Goal: Information Seeking & Learning: Check status

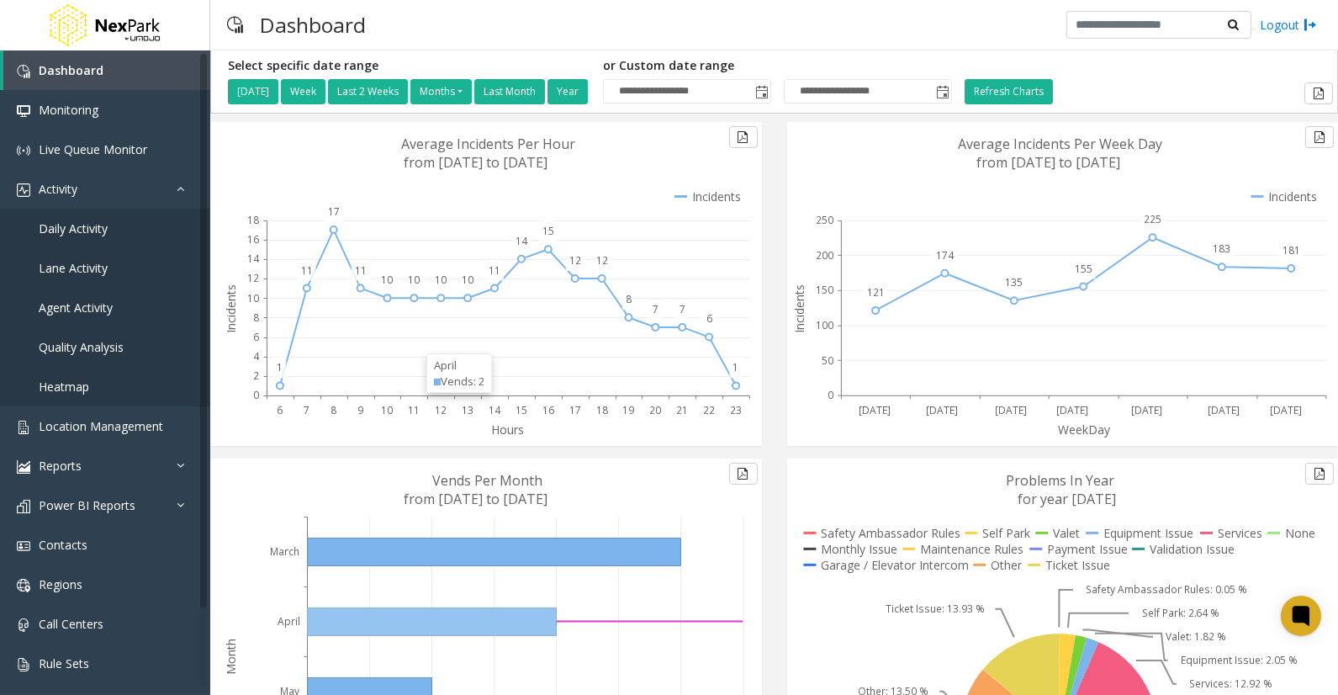
scroll to position [220, 0]
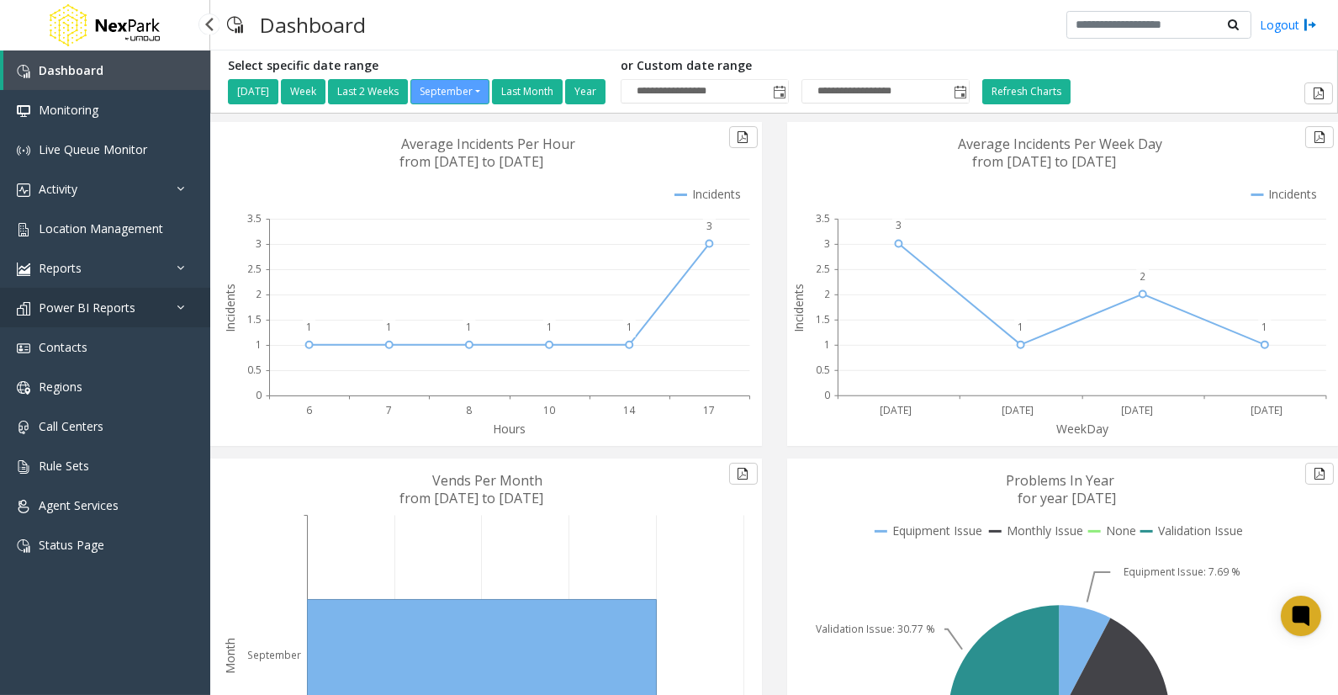
click at [152, 297] on link "Power BI Reports" at bounding box center [105, 308] width 210 height 40
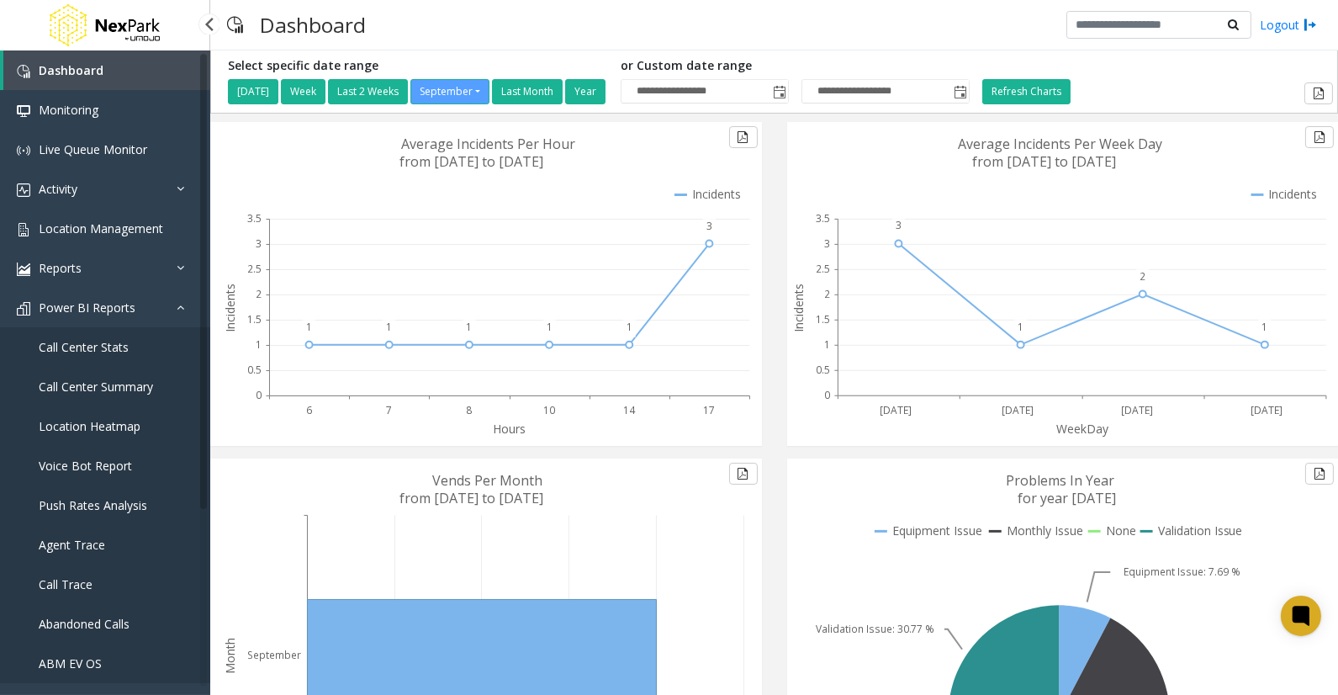
click at [133, 502] on span "Push Rates Analysis" at bounding box center [93, 505] width 109 height 16
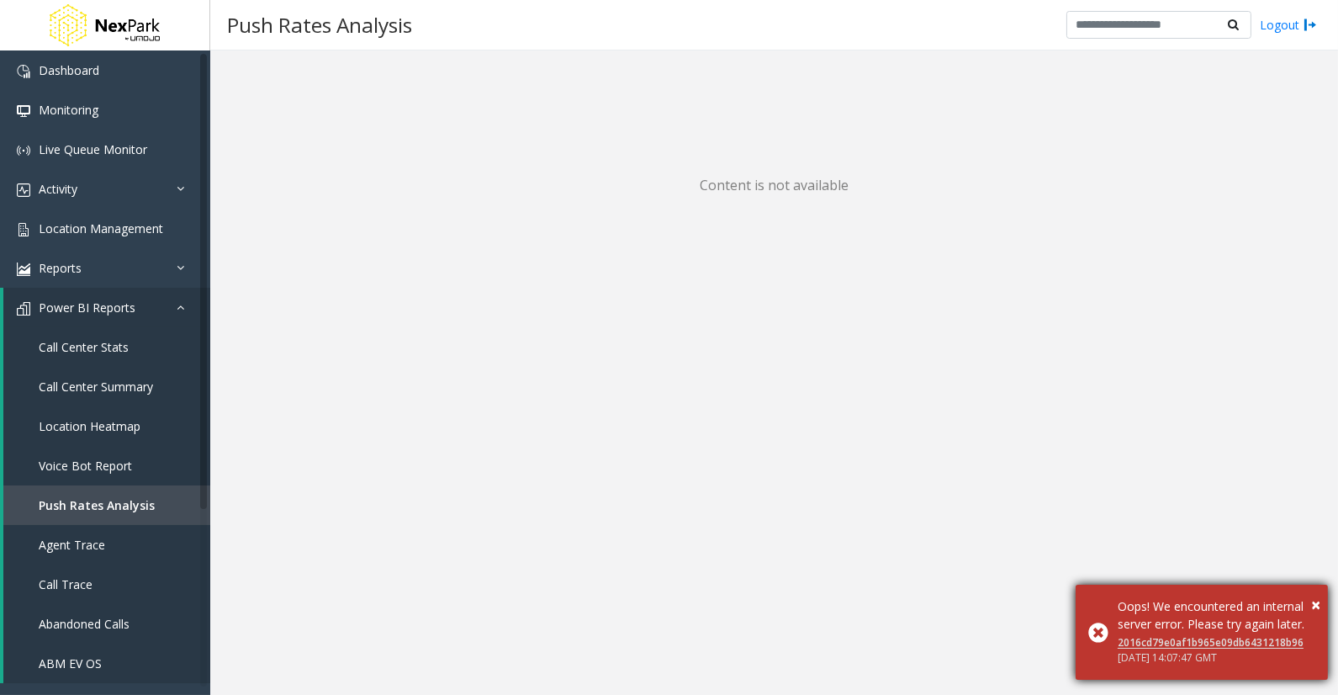
click at [1308, 597] on div "Oops! We encountered an internal server error. Please try again later." at bounding box center [1217, 614] width 198 height 35
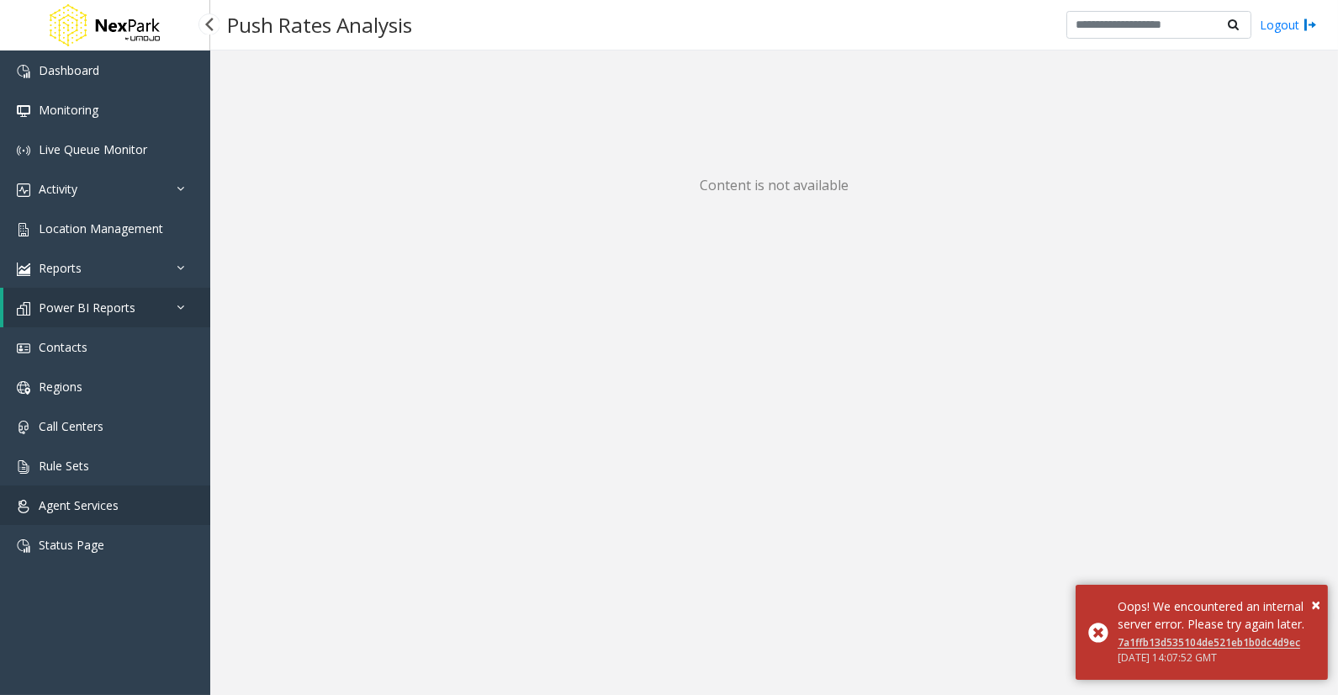
click at [70, 508] on span "Agent Services" at bounding box center [79, 505] width 80 height 16
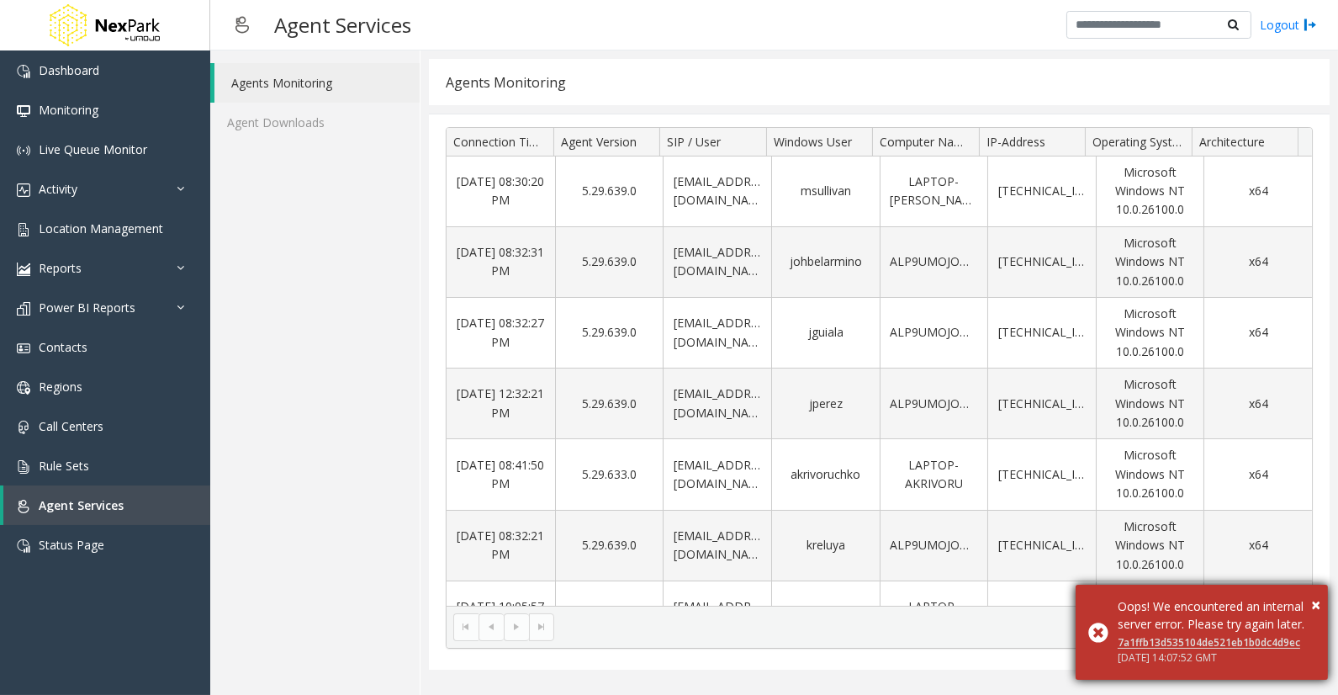
click at [1305, 597] on div "Oops! We encountered an internal server error. Please try again later." at bounding box center [1217, 614] width 198 height 35
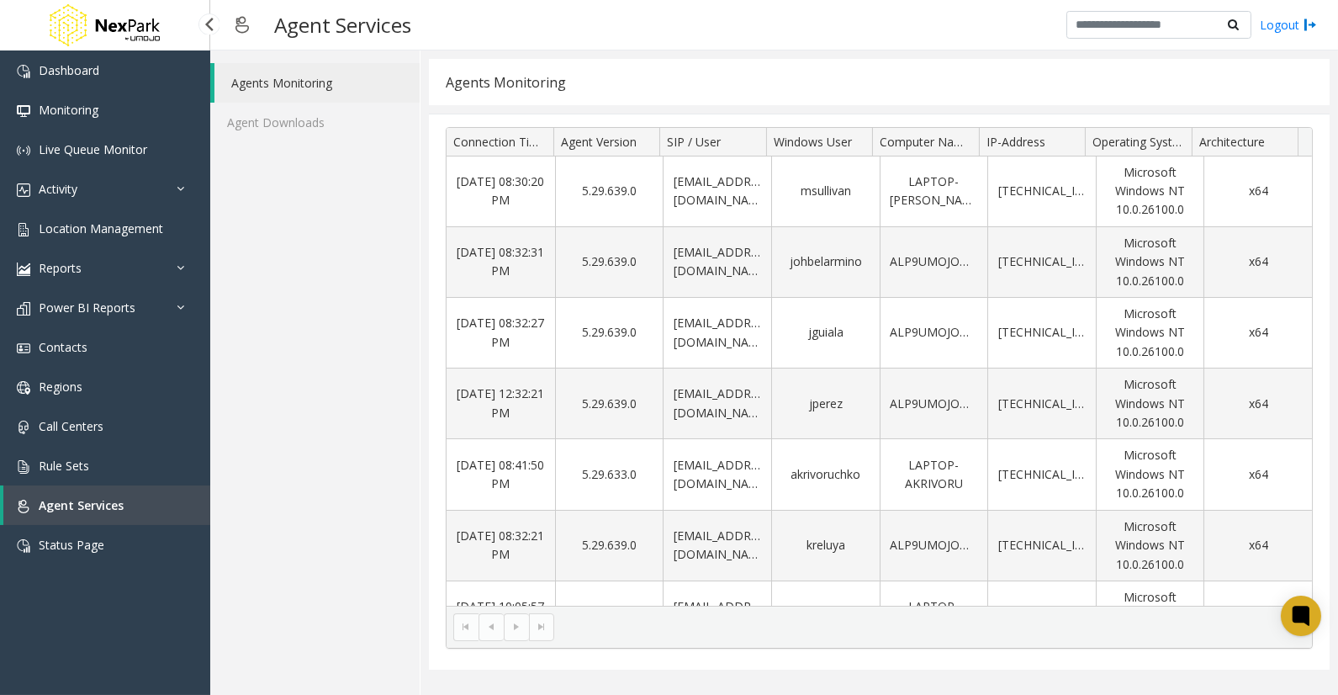
click at [82, 502] on span "Agent Services" at bounding box center [81, 505] width 85 height 16
click at [86, 465] on span "Rule Sets" at bounding box center [64, 466] width 50 height 16
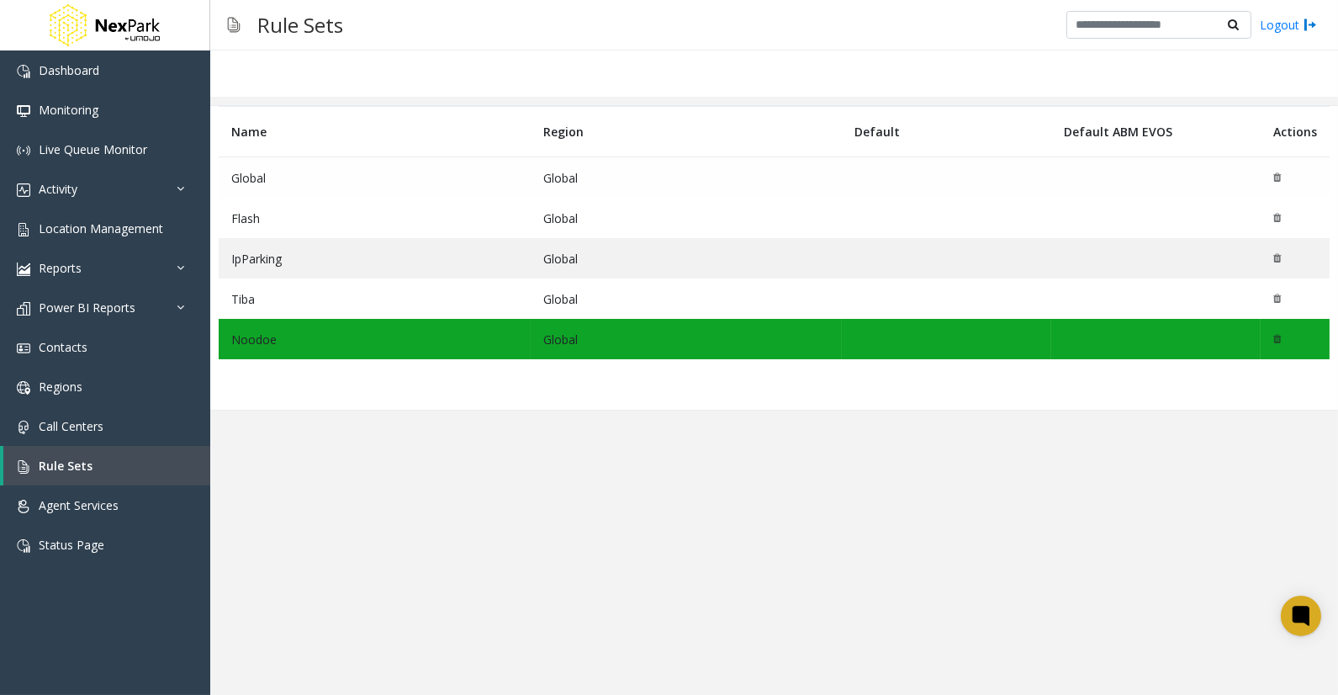
click at [234, 183] on td "Global" at bounding box center [375, 177] width 312 height 41
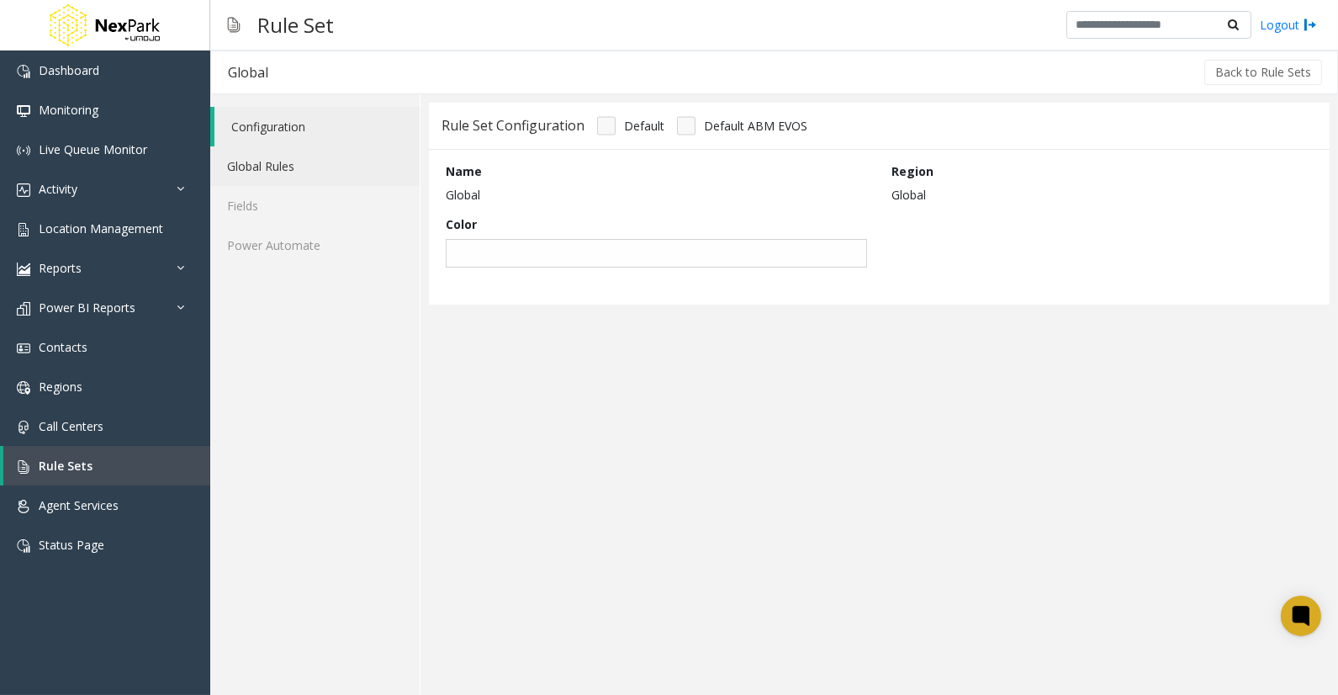
click at [246, 166] on link "Global Rules" at bounding box center [314, 166] width 209 height 40
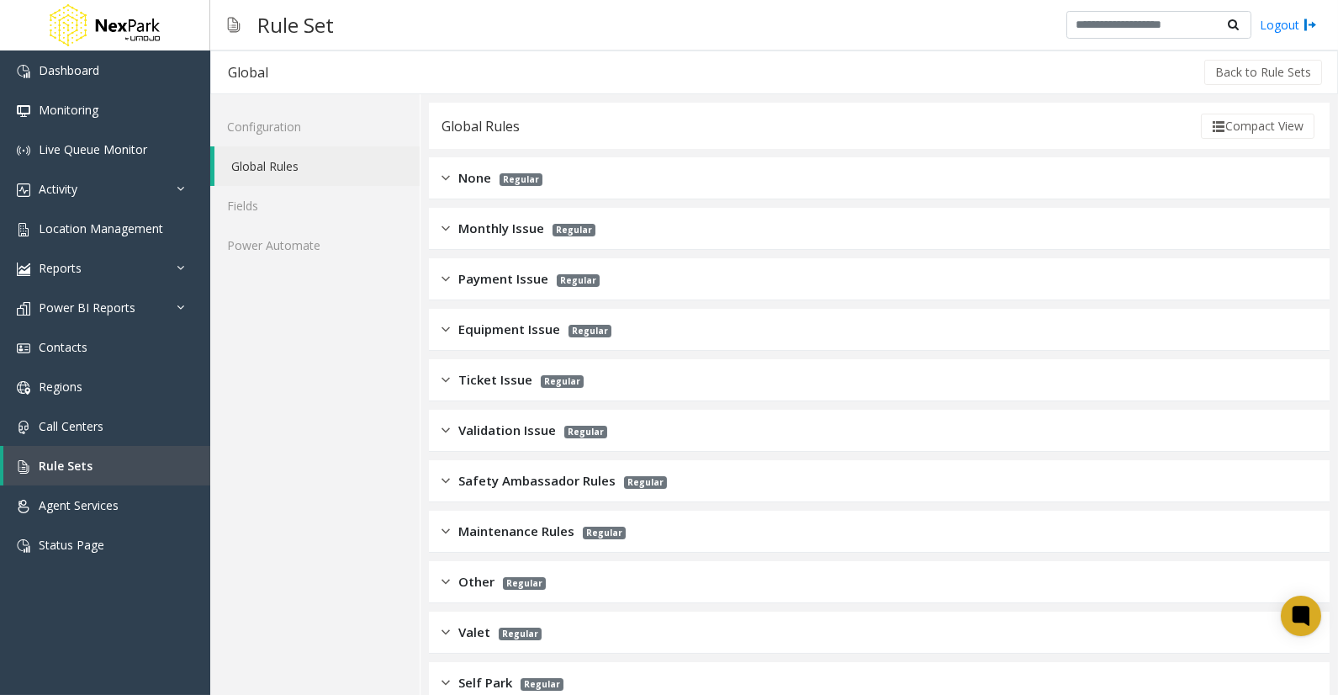
click at [490, 182] on span "None" at bounding box center [474, 177] width 33 height 19
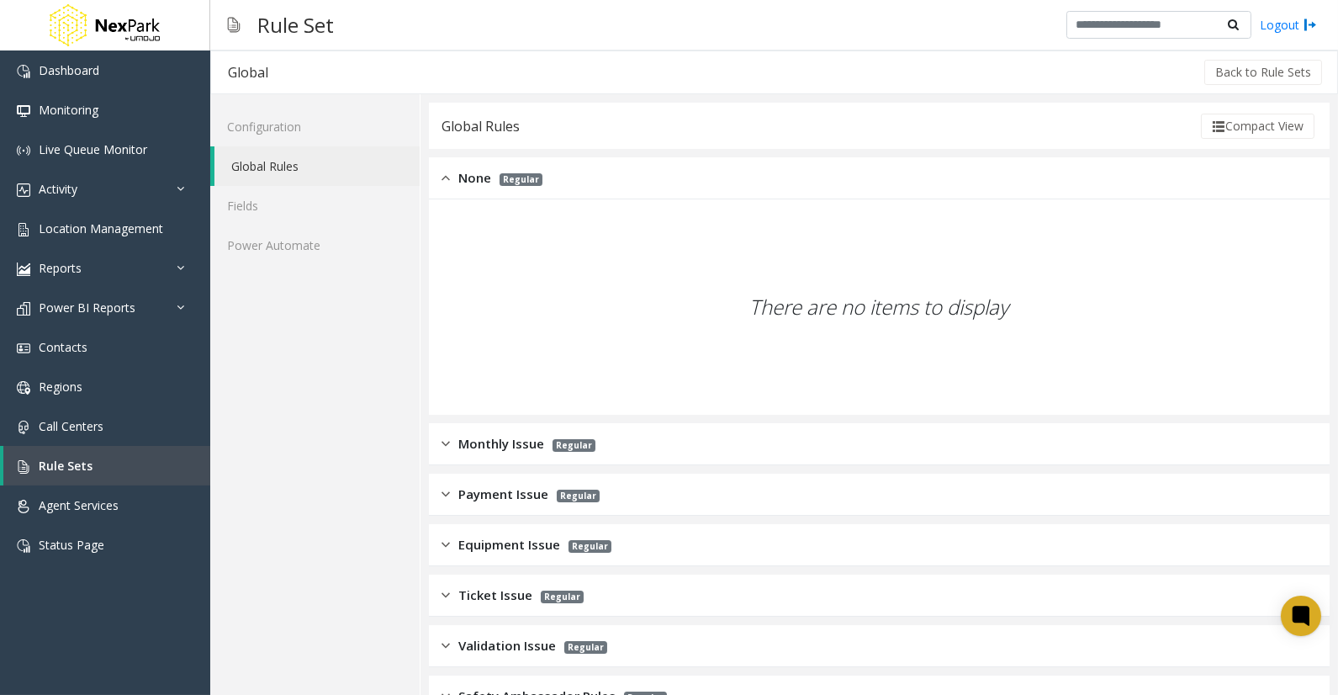
click at [789, 303] on div "There are no items to display" at bounding box center [879, 307] width 871 height 199
click at [509, 429] on div "Monthly Issue Regular" at bounding box center [879, 444] width 901 height 42
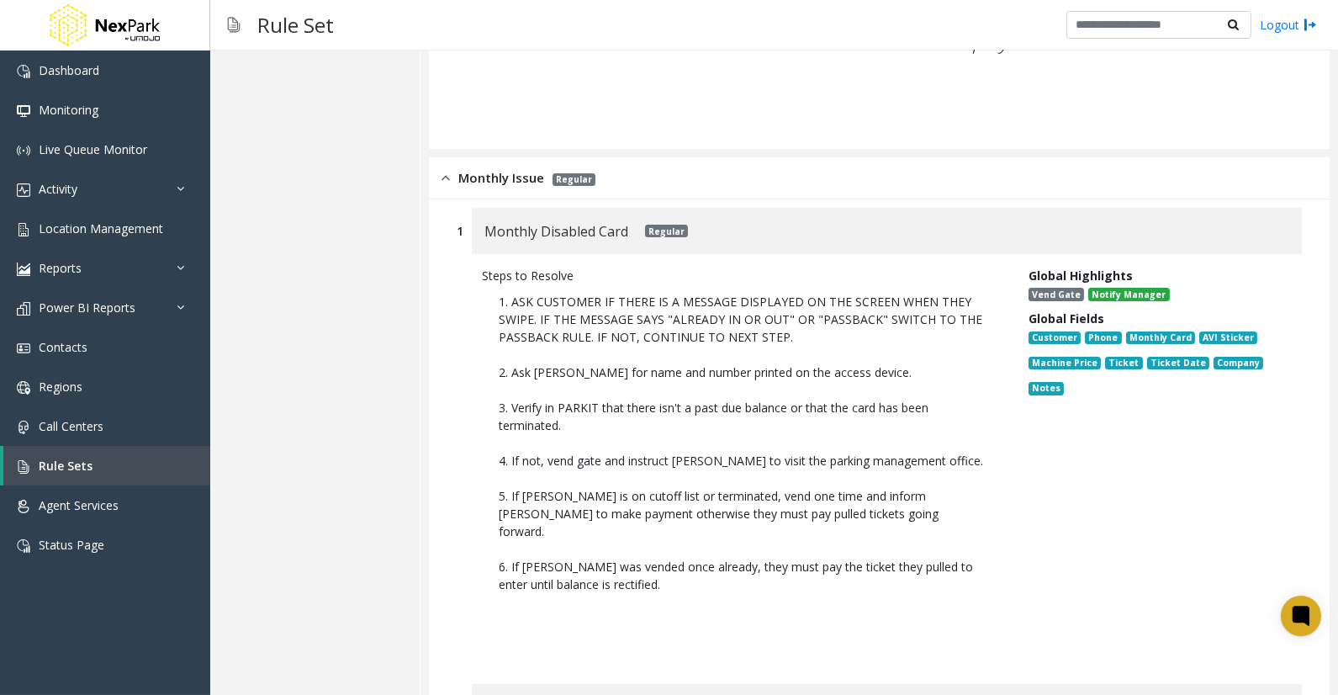
scroll to position [280, 0]
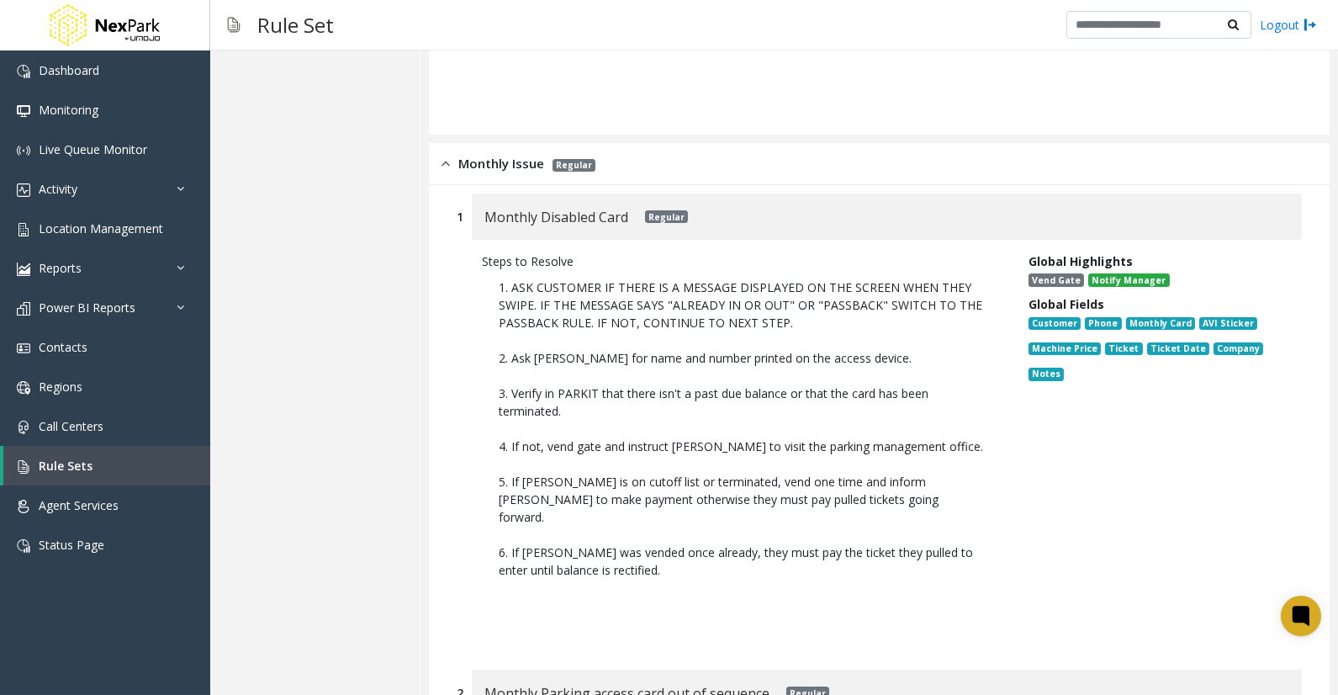
click at [729, 493] on p "1. ASK CUSTOMER IF THERE IS A MESSAGE DISPLAYED ON THE SCREEN WHEN THEY SWIPE. …" at bounding box center [743, 455] width 522 height 370
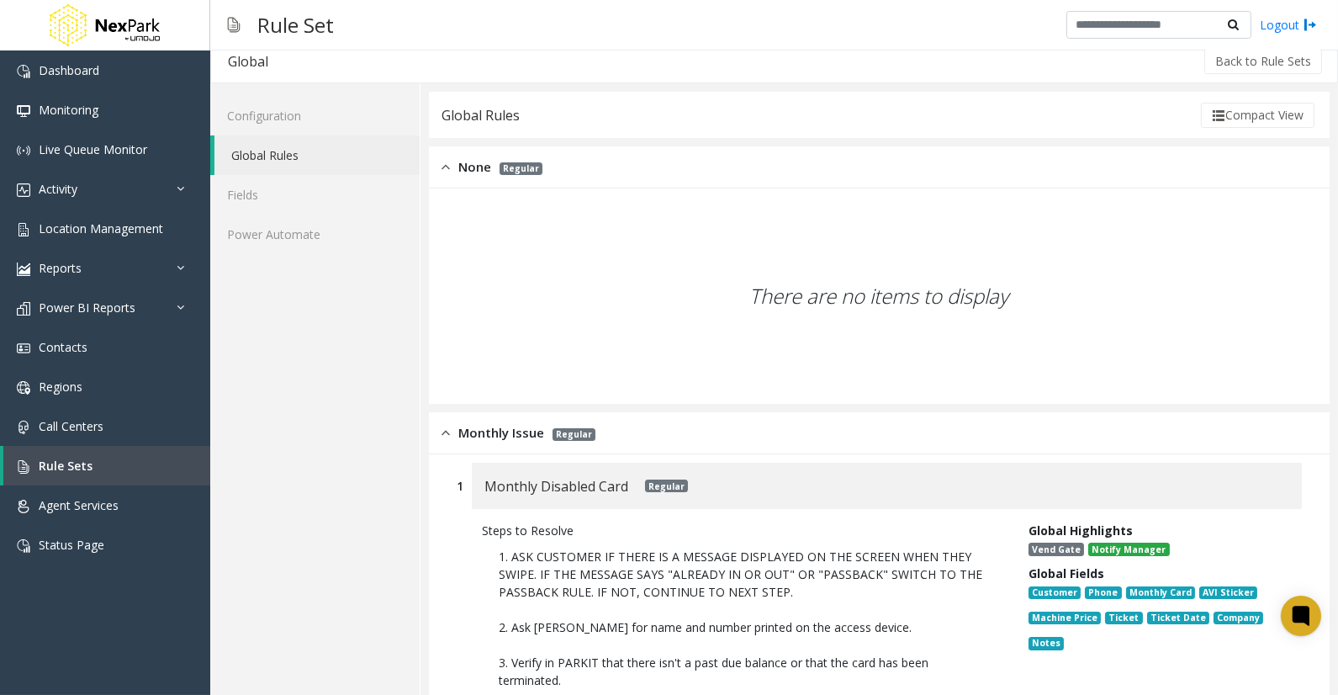
scroll to position [0, 0]
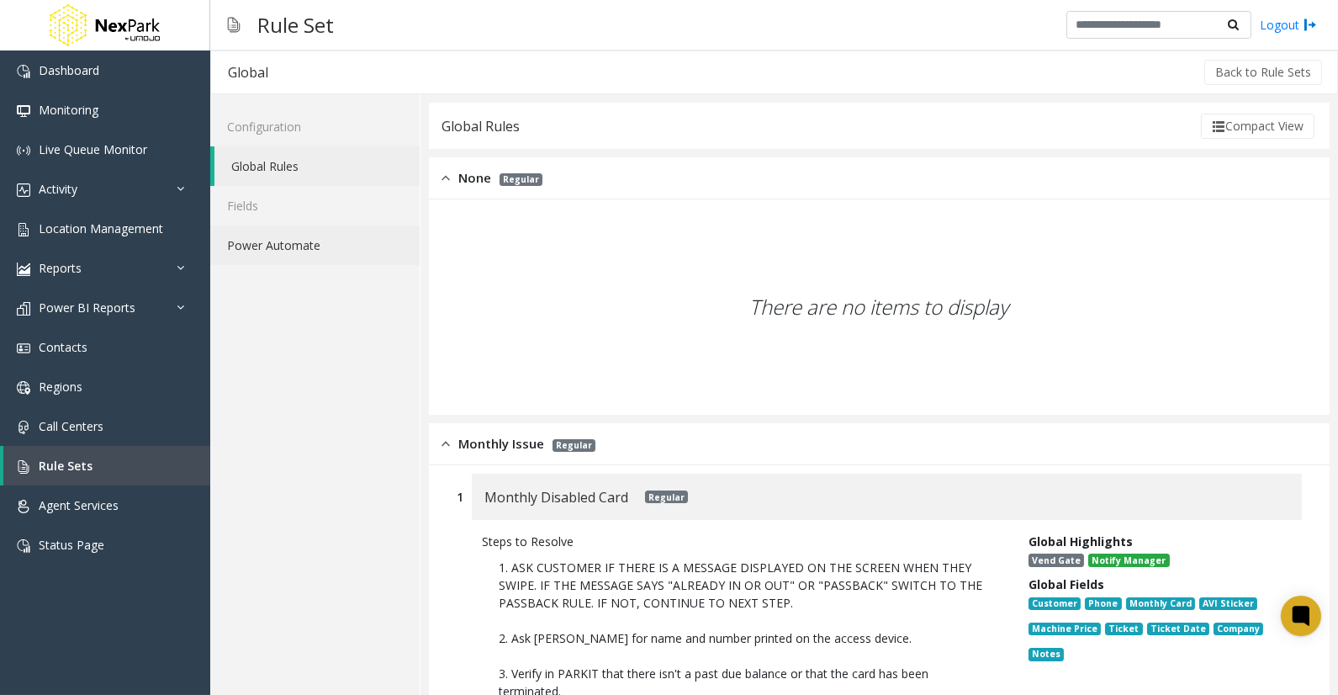
click at [253, 239] on link "Power Automate" at bounding box center [314, 245] width 209 height 40
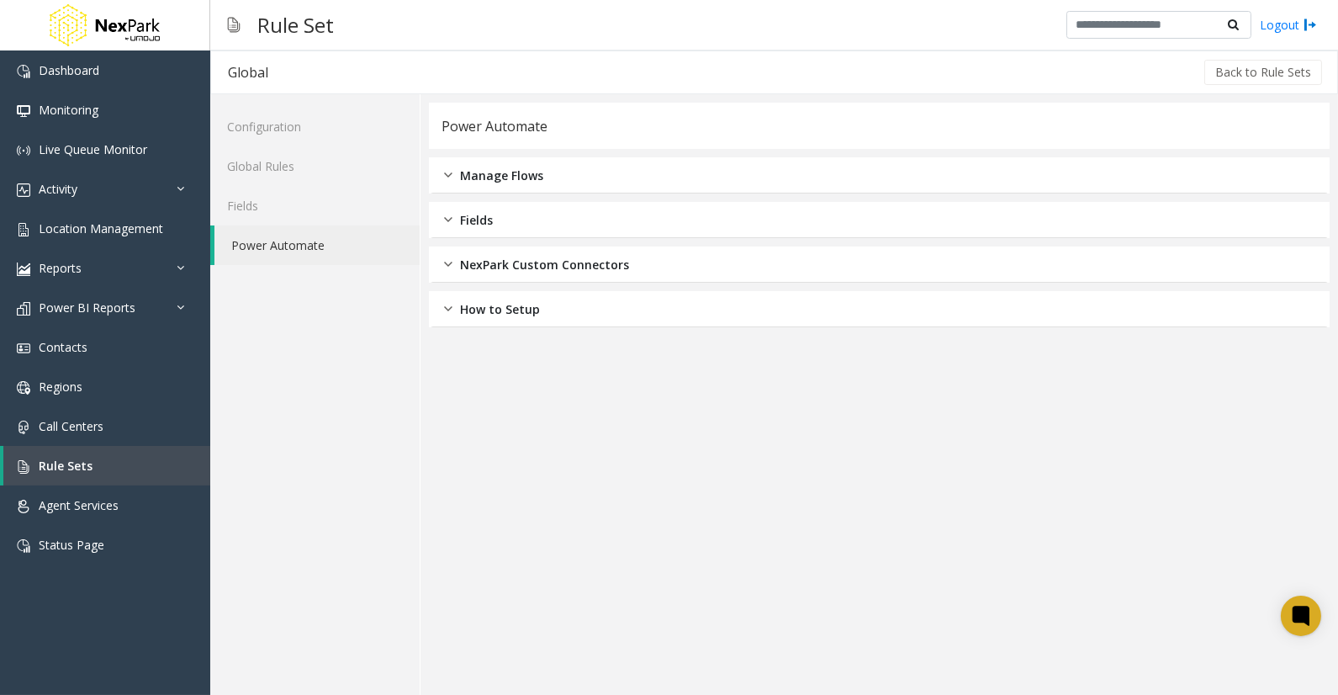
click at [314, 341] on div "Configuration Global Rules Fields Power Automate" at bounding box center [315, 394] width 210 height 601
click at [76, 389] on span "Regions" at bounding box center [61, 387] width 44 height 16
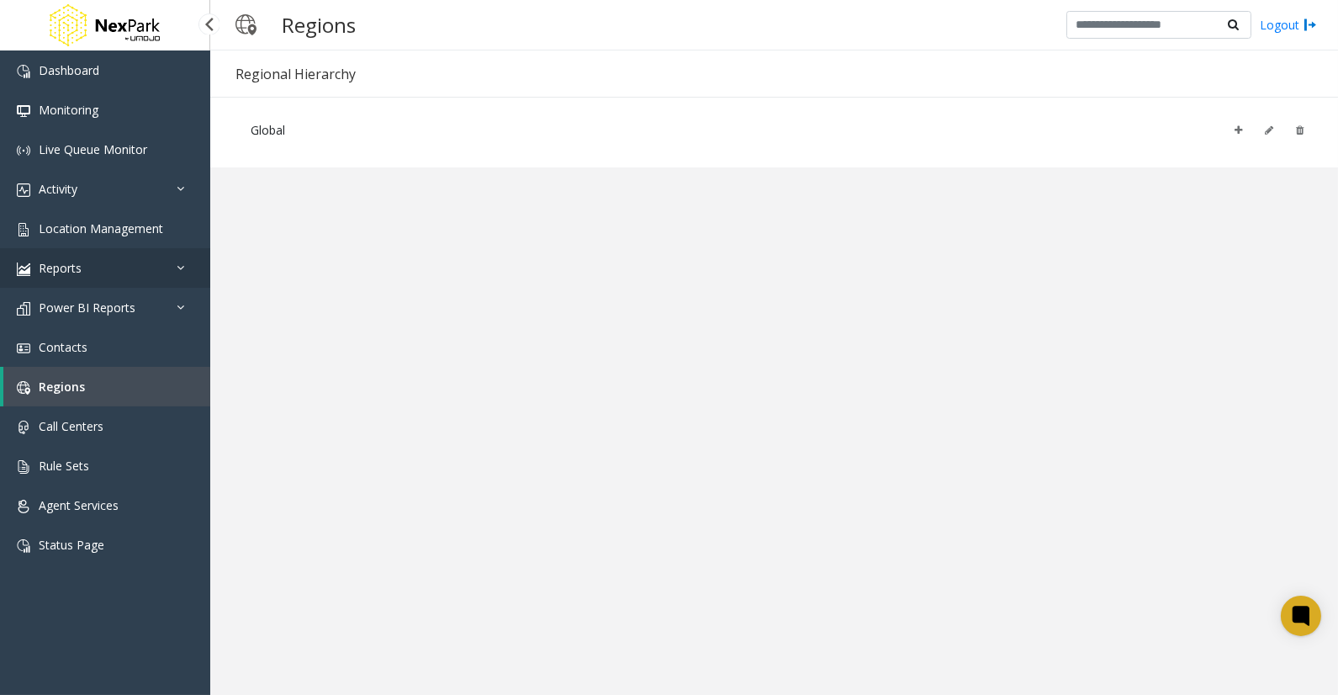
click at [175, 273] on link "Reports" at bounding box center [105, 268] width 210 height 40
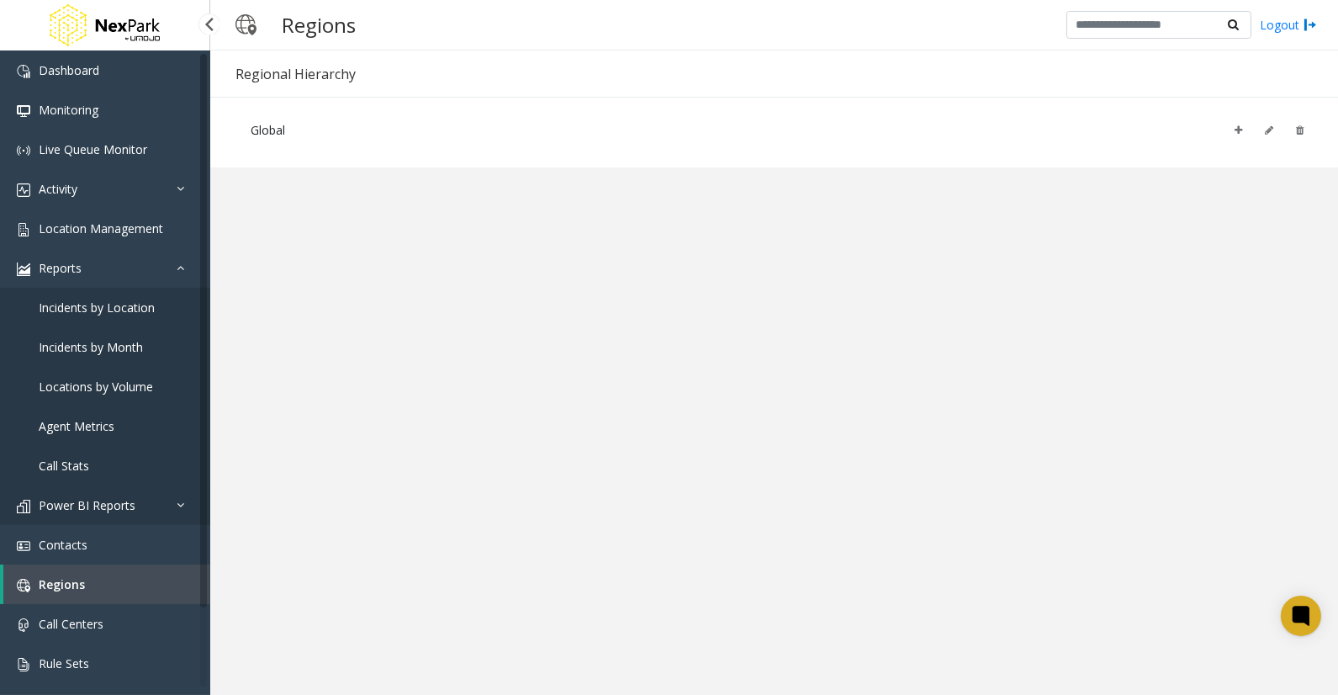
click at [163, 516] on link "Power BI Reports" at bounding box center [105, 505] width 210 height 40
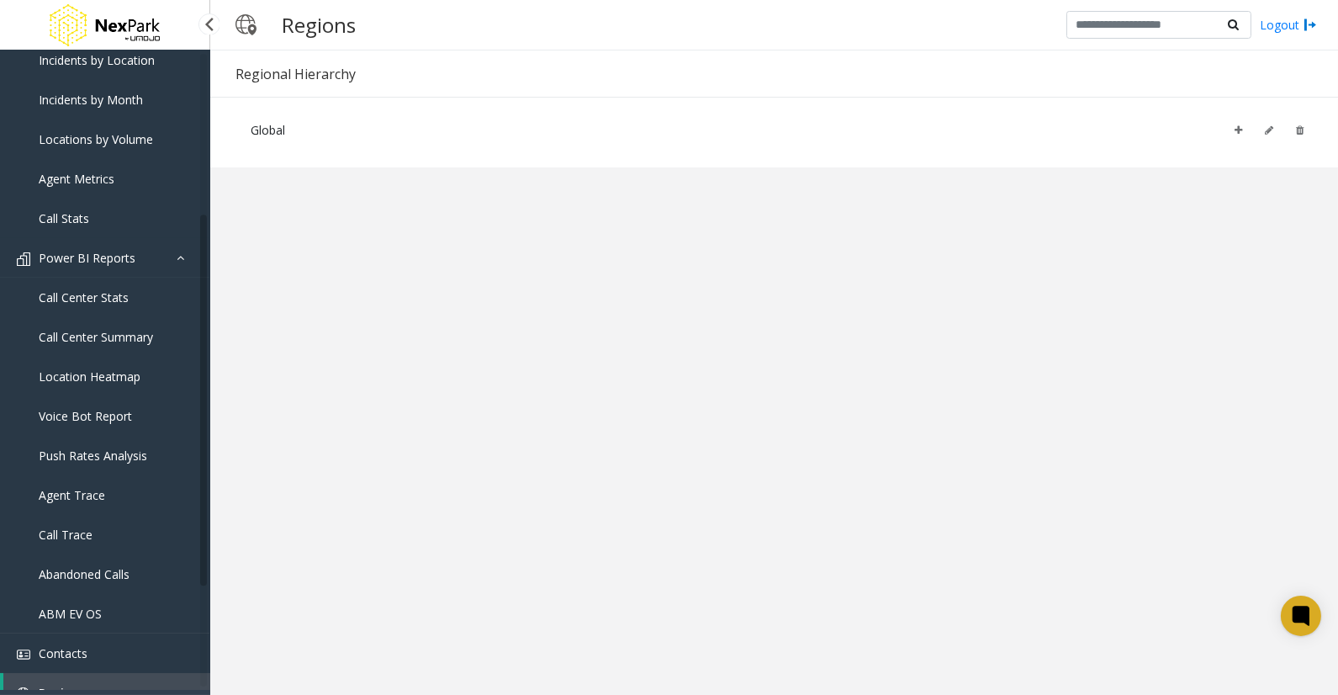
scroll to position [280, 0]
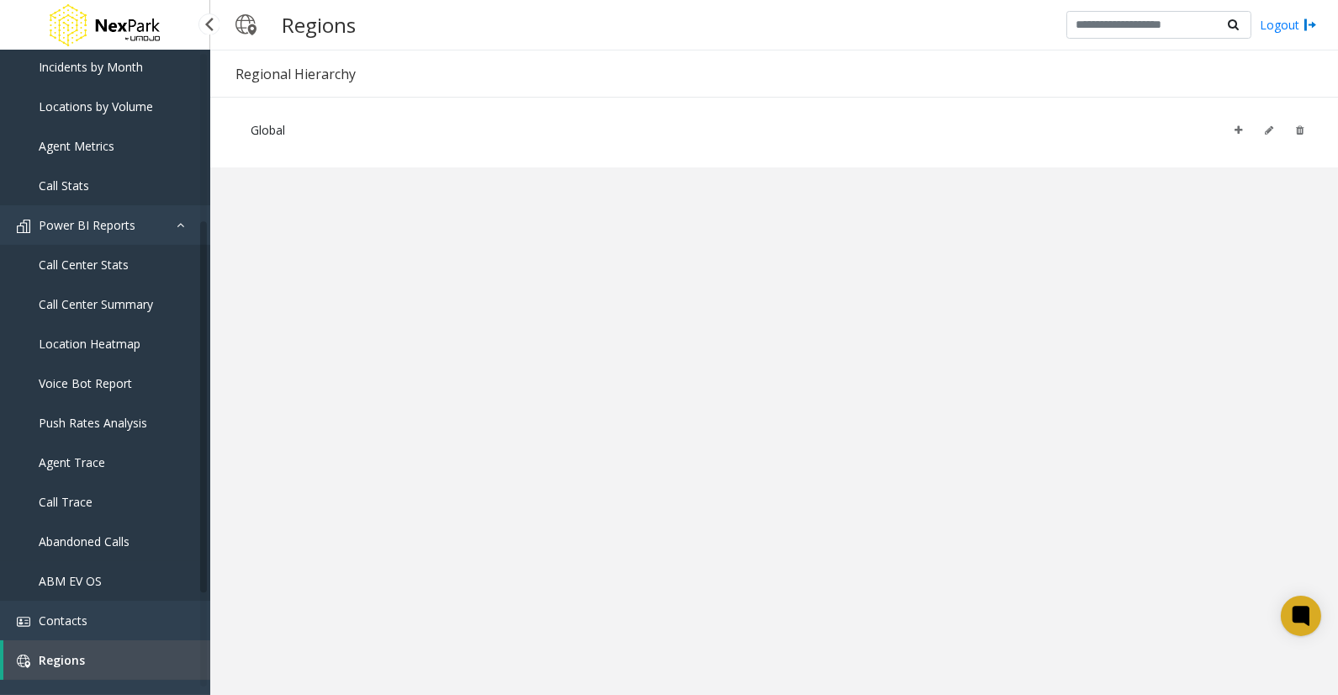
click at [124, 539] on span "Abandoned Calls" at bounding box center [84, 541] width 91 height 16
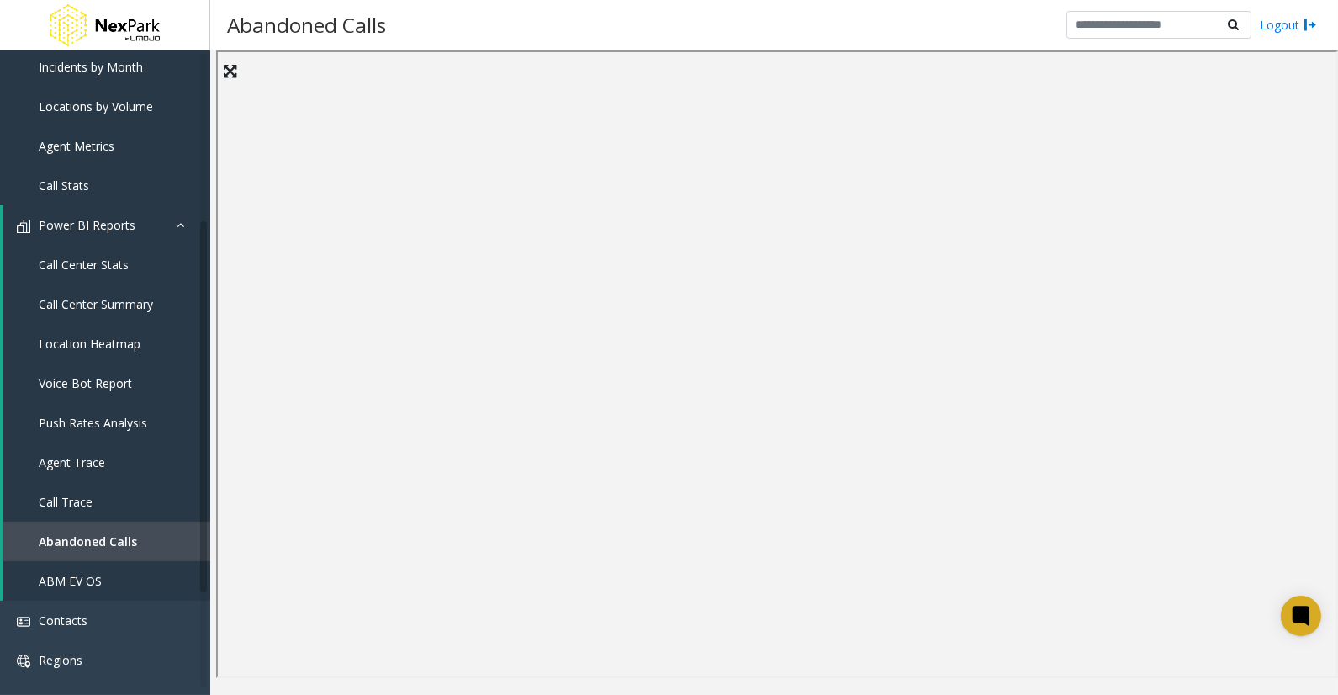
click at [262, 48] on div "Abandoned Calls Logout" at bounding box center [774, 25] width 1128 height 50
click at [42, 577] on span "ABM EV OS" at bounding box center [70, 581] width 63 height 16
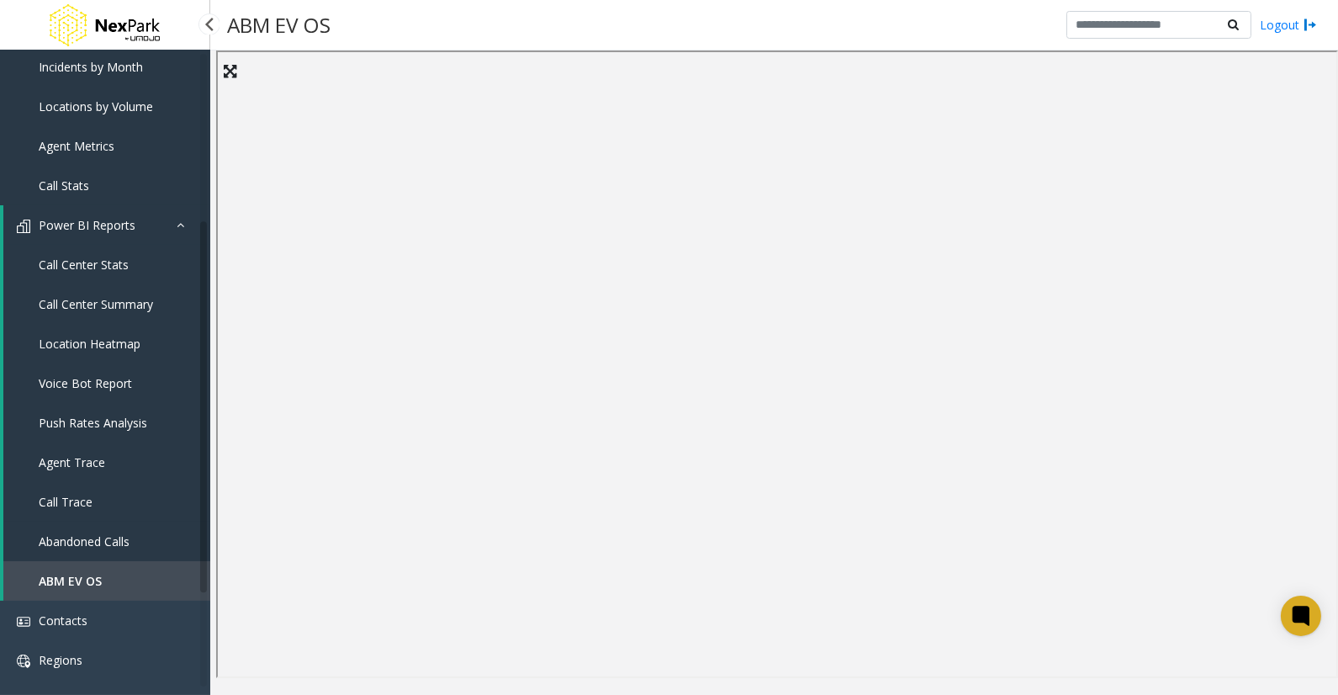
click at [68, 506] on span "Call Trace" at bounding box center [66, 502] width 54 height 16
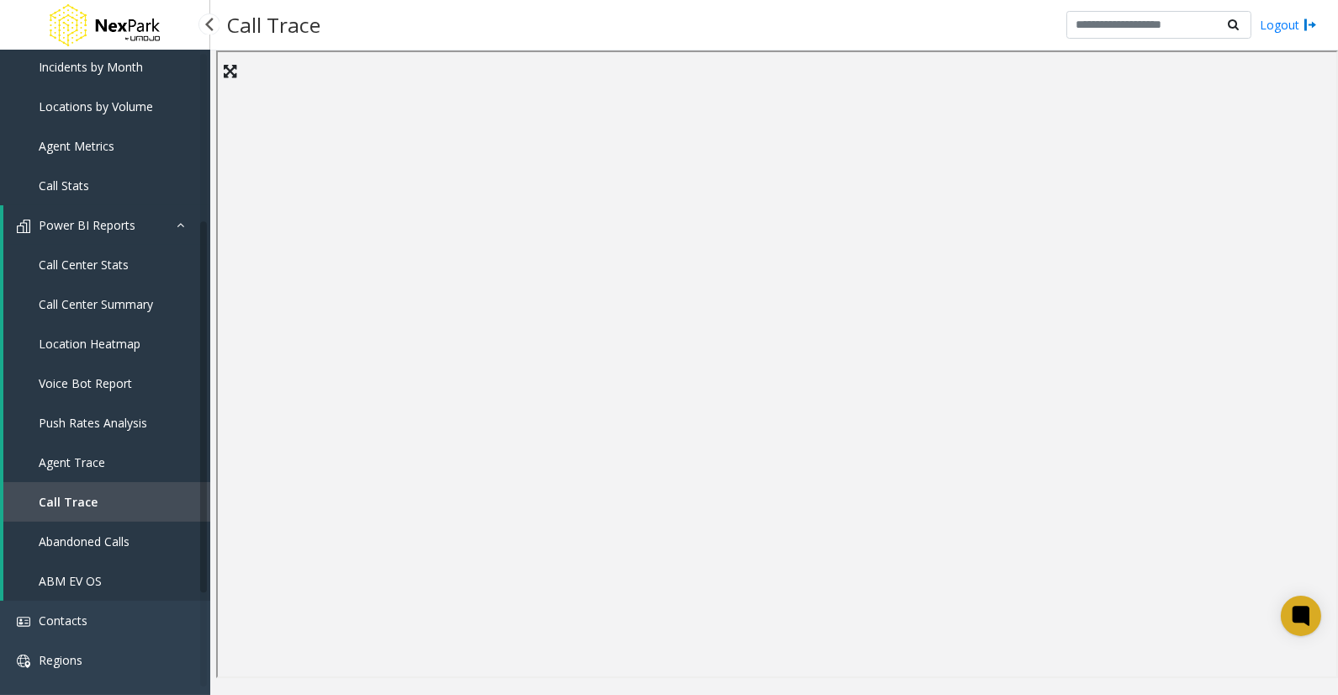
click at [98, 464] on span "Agent Trace" at bounding box center [72, 462] width 66 height 16
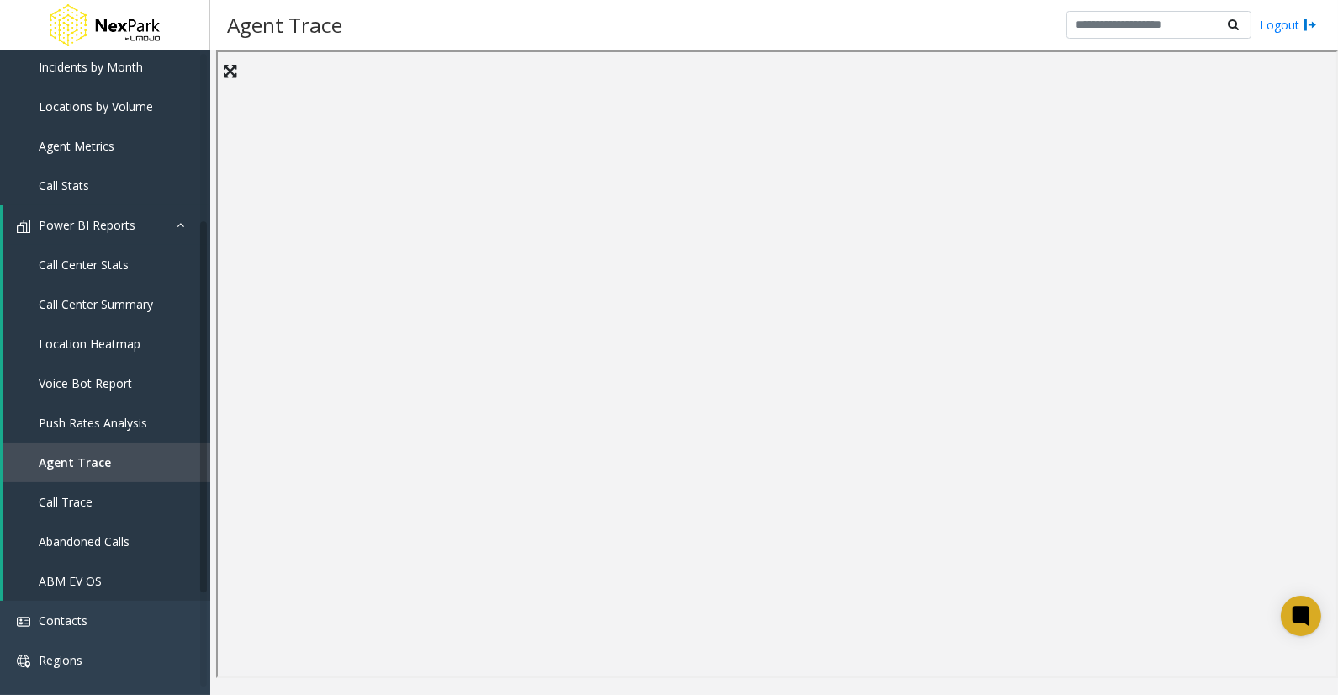
click at [544, 678] on div at bounding box center [774, 372] width 1128 height 644
click at [97, 415] on span "Push Rates Analysis" at bounding box center [93, 423] width 109 height 16
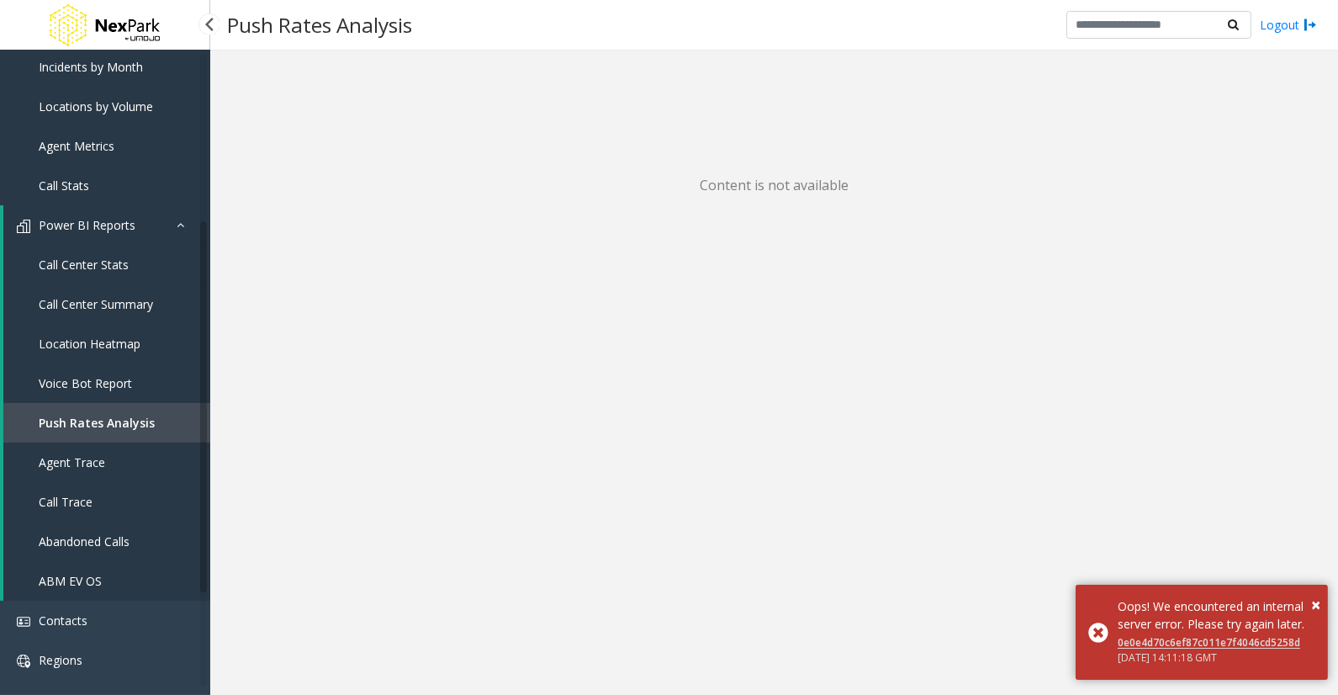
click at [88, 262] on span "Call Center Stats" at bounding box center [84, 265] width 90 height 16
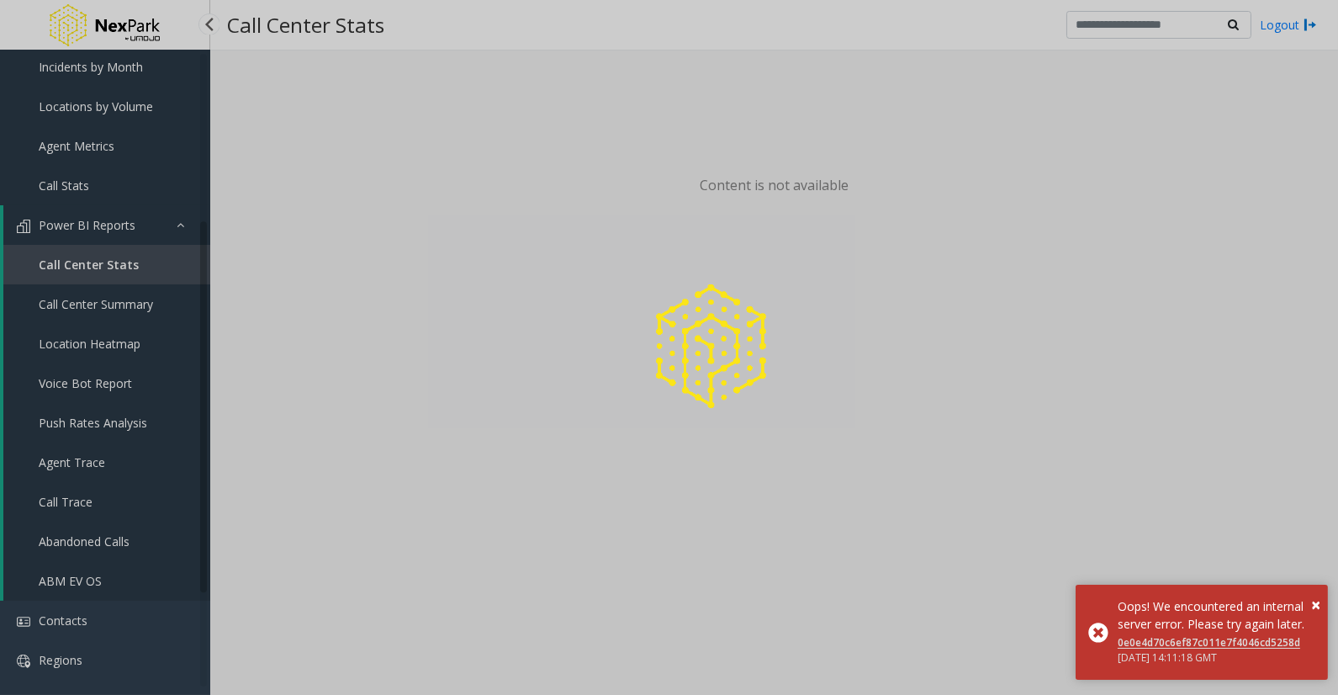
click at [87, 263] on div at bounding box center [669, 347] width 1338 height 695
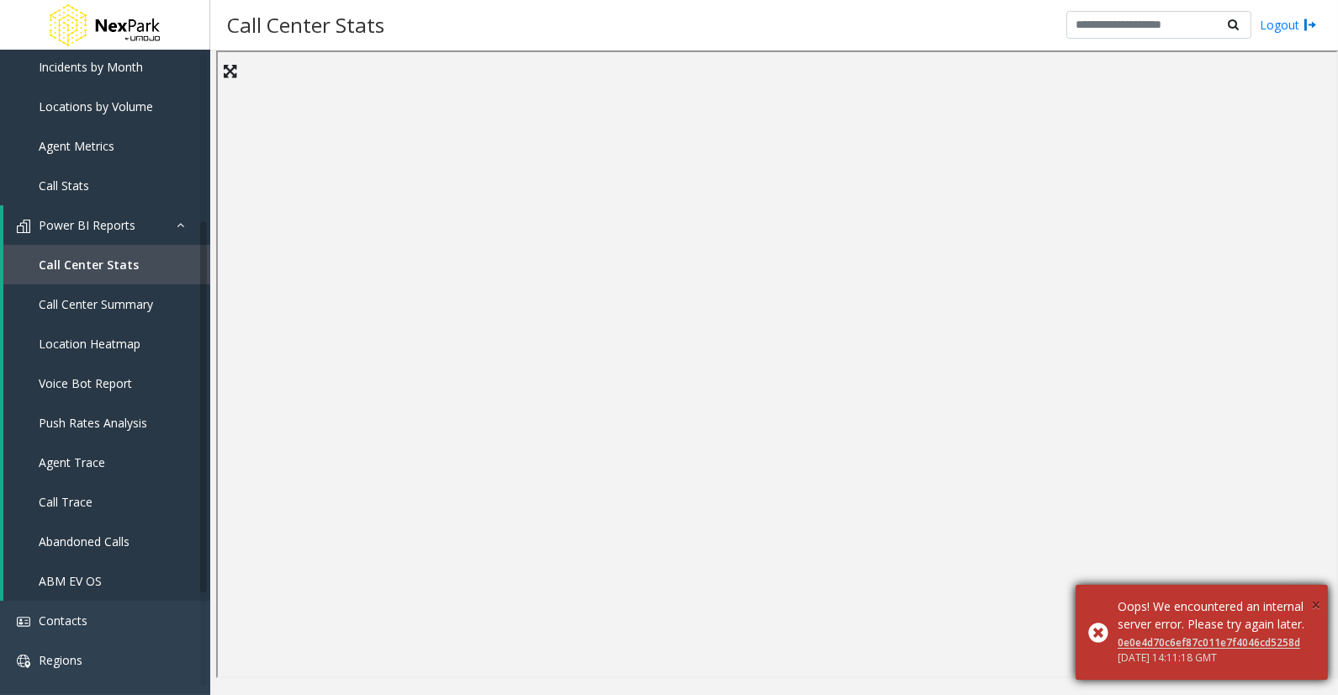
click at [1312, 593] on span "×" at bounding box center [1315, 604] width 9 height 23
